Goal: Task Accomplishment & Management: Complete application form

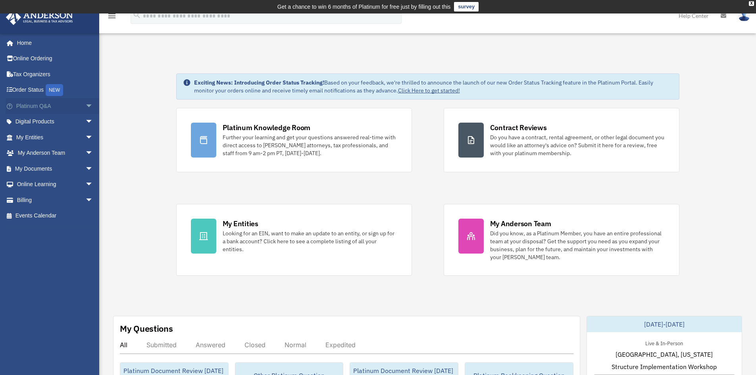
click at [85, 104] on span "arrow_drop_down" at bounding box center [93, 106] width 16 height 16
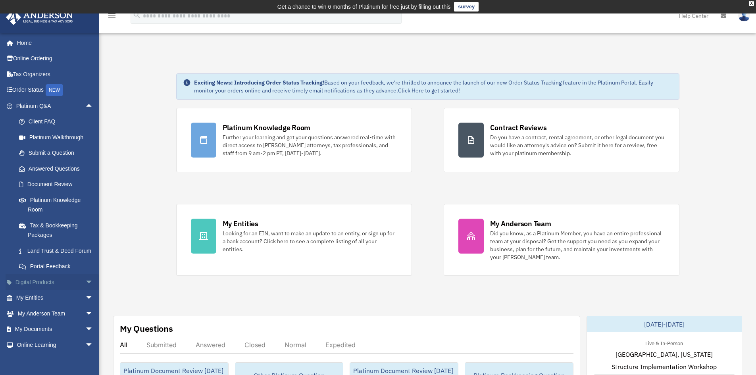
click at [86, 291] on span "arrow_drop_down" at bounding box center [93, 282] width 16 height 16
click at [86, 100] on span "arrow_drop_up" at bounding box center [93, 106] width 16 height 16
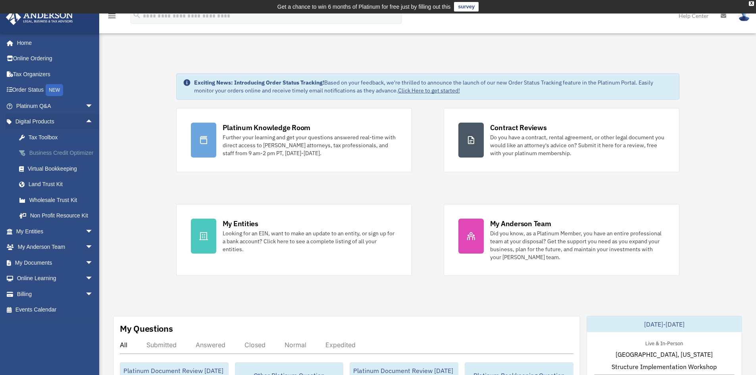
click at [32, 151] on div "Business Credit Optimizer" at bounding box center [61, 153] width 67 height 10
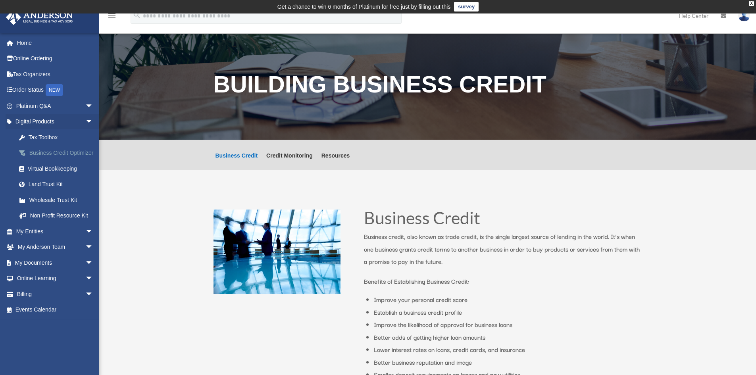
click at [33, 149] on div "Business Credit Optimizer" at bounding box center [61, 153] width 67 height 10
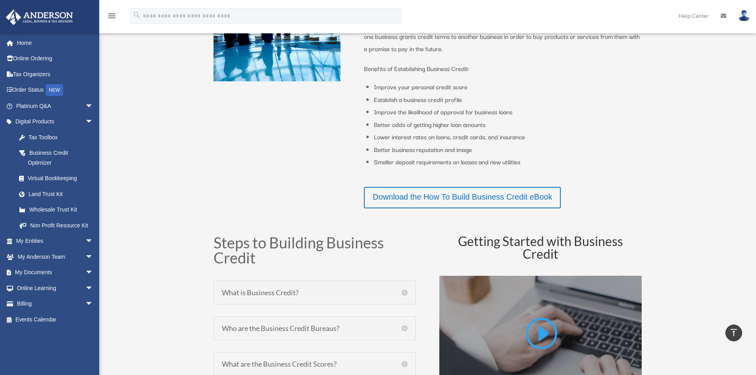
scroll to position [198, 0]
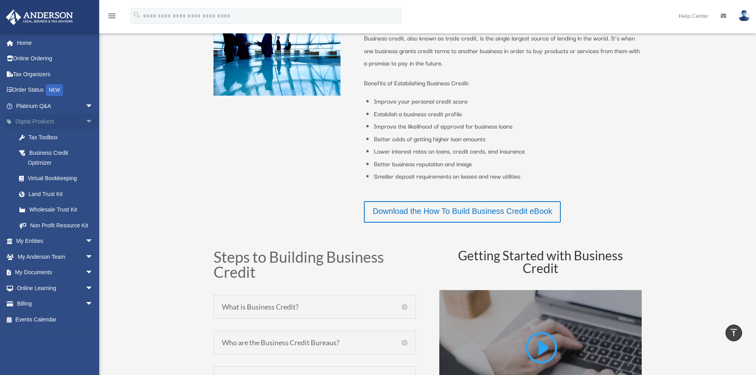
click at [85, 121] on span "arrow_drop_down" at bounding box center [93, 122] width 16 height 16
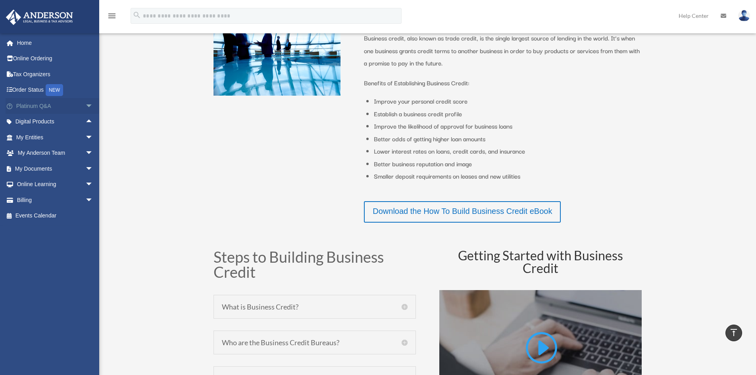
click at [85, 107] on span "arrow_drop_down" at bounding box center [93, 106] width 16 height 16
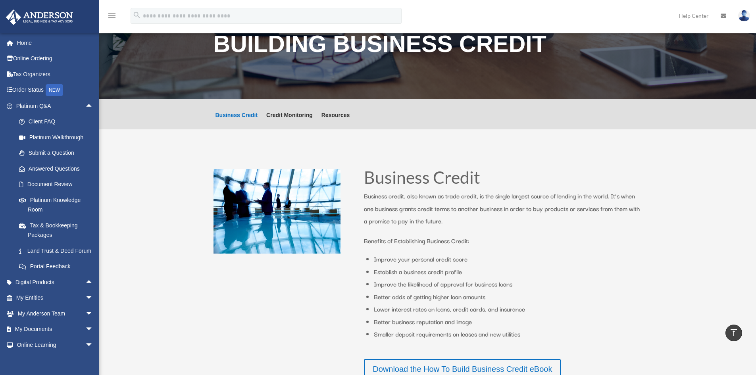
scroll to position [0, 0]
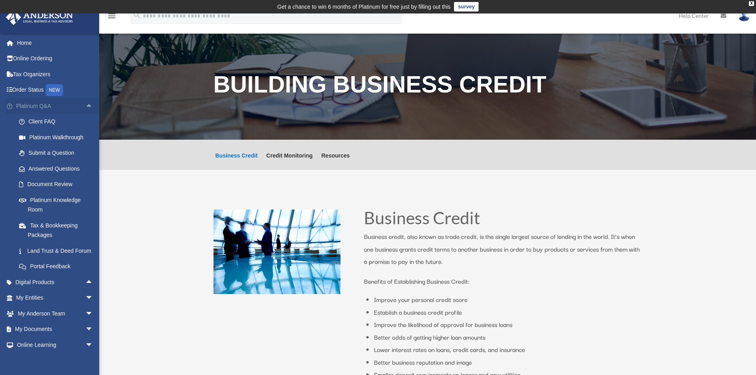
click at [92, 104] on span "arrow_drop_up" at bounding box center [93, 106] width 16 height 16
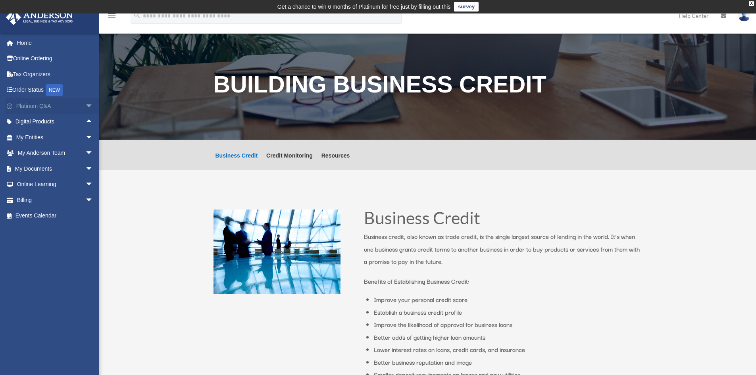
click at [92, 104] on span "arrow_drop_down" at bounding box center [93, 106] width 16 height 16
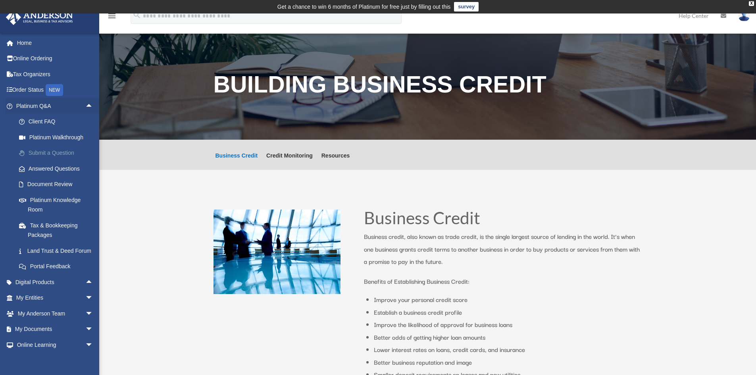
click at [61, 160] on link "Submit a Question" at bounding box center [58, 153] width 94 height 16
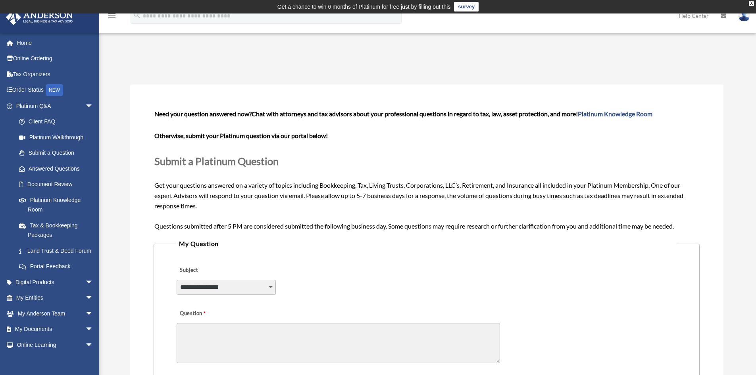
click at [241, 285] on select "**********" at bounding box center [226, 287] width 99 height 15
click at [442, 263] on div "**********" at bounding box center [426, 281] width 501 height 43
click at [37, 200] on link "Platinum Knowledge Room" at bounding box center [58, 204] width 94 height 25
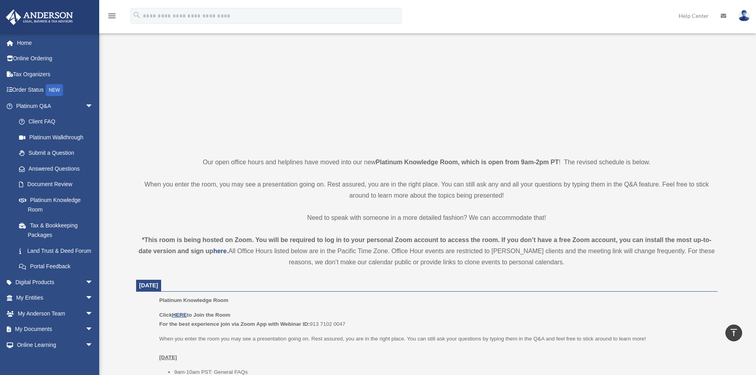
scroll to position [40, 0]
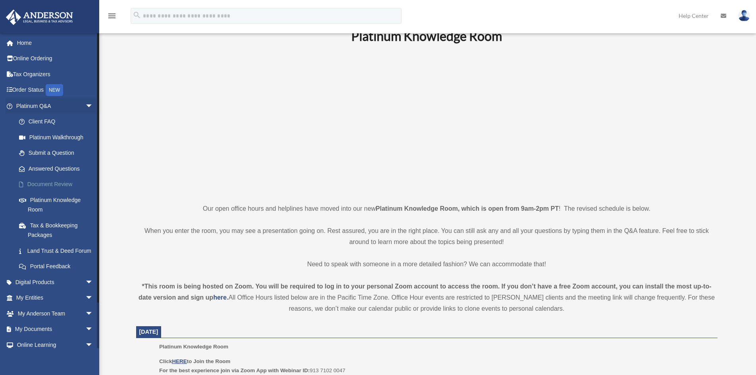
click at [63, 185] on link "Document Review" at bounding box center [58, 185] width 94 height 16
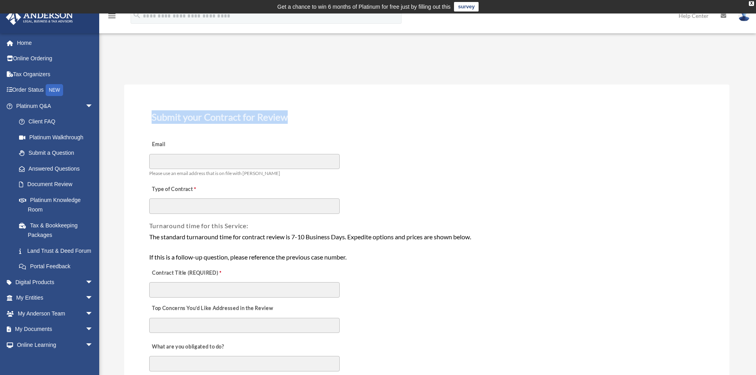
drag, startPoint x: 152, startPoint y: 119, endPoint x: 327, endPoint y: 108, distance: 175.0
click at [266, 120] on h3 "Submit your Contract for Review" at bounding box center [426, 117] width 557 height 17
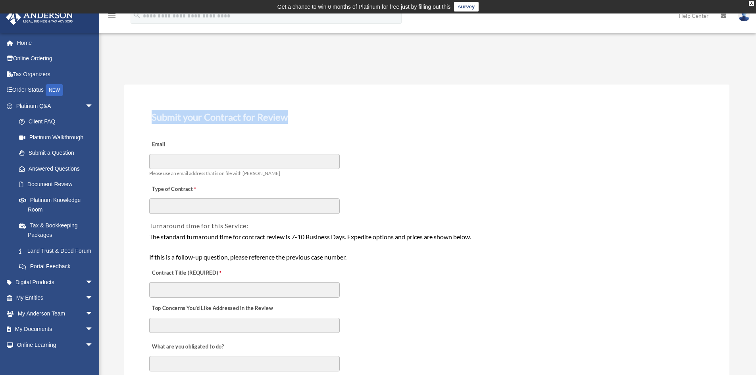
click at [266, 120] on h3 "Submit your Contract for Review" at bounding box center [426, 117] width 557 height 17
click at [326, 114] on h3 "Submit your Contract for Review" at bounding box center [426, 117] width 557 height 17
click at [289, 118] on h3 "Submit your Contract for Review" at bounding box center [426, 117] width 557 height 17
click at [290, 118] on h3 "Submit your Contract for Review" at bounding box center [426, 117] width 557 height 17
click at [286, 118] on h3 "Submit your Contract for Review" at bounding box center [426, 117] width 557 height 17
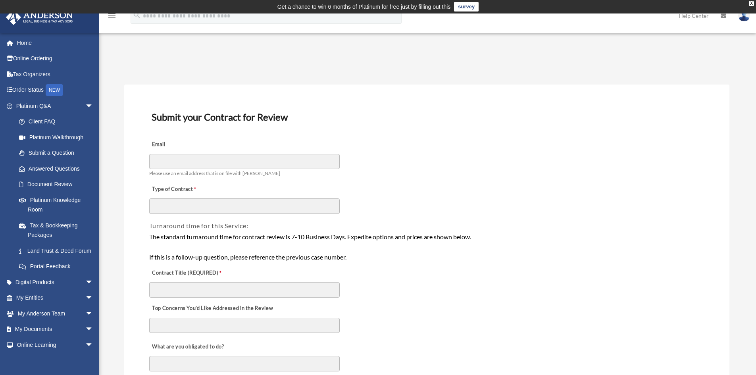
click at [286, 118] on h3 "Submit your Contract for Review" at bounding box center [426, 117] width 557 height 17
